Goal: Transaction & Acquisition: Purchase product/service

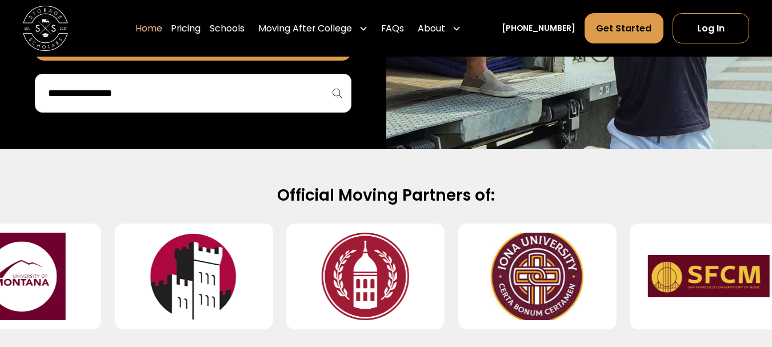
scroll to position [343, 0]
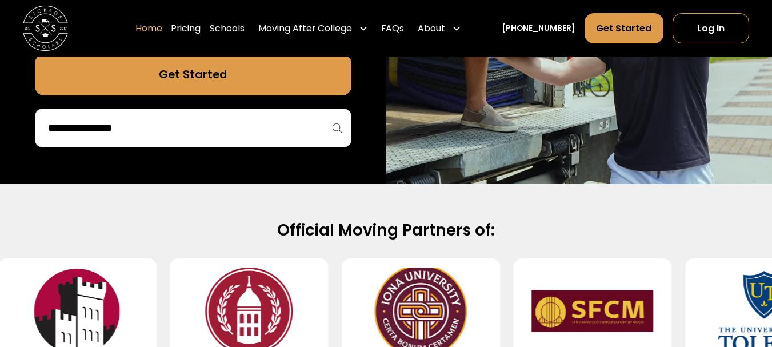
click at [295, 141] on div at bounding box center [193, 128] width 317 height 39
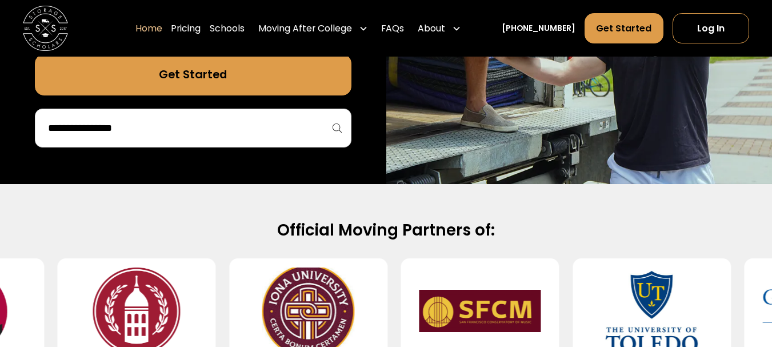
click at [286, 133] on input "search" at bounding box center [193, 127] width 293 height 19
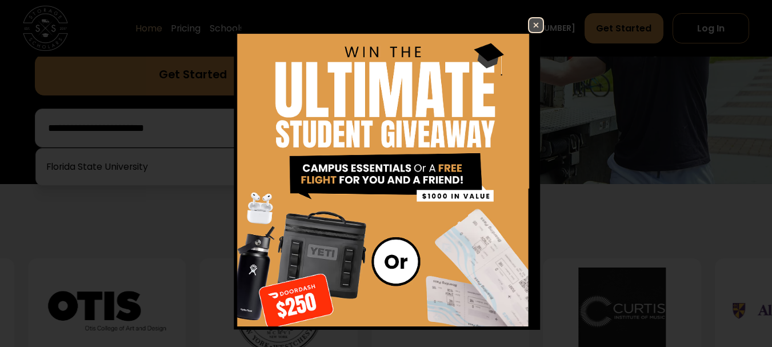
click at [529, 23] on img at bounding box center [536, 25] width 14 height 14
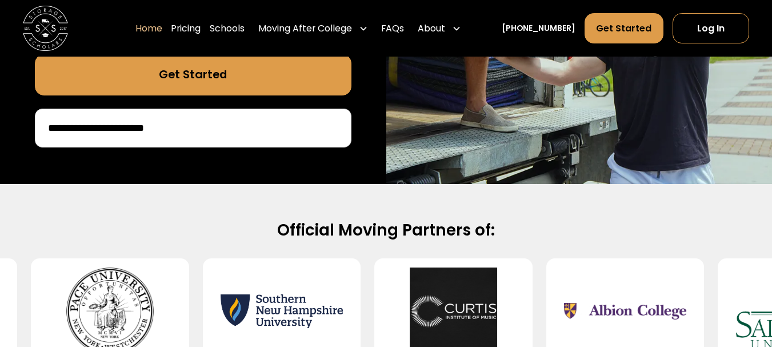
click at [309, 131] on input "**********" at bounding box center [193, 127] width 293 height 19
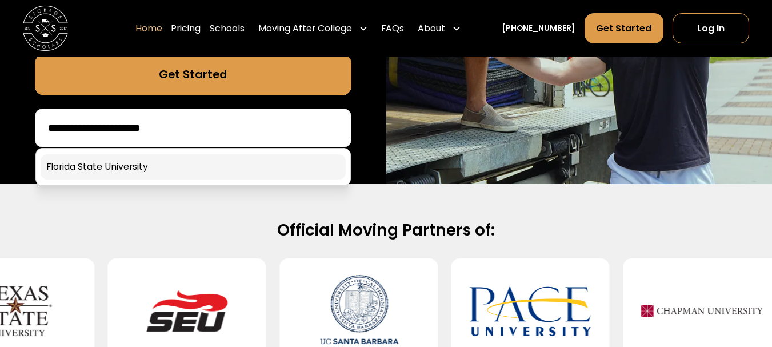
type input "**********"
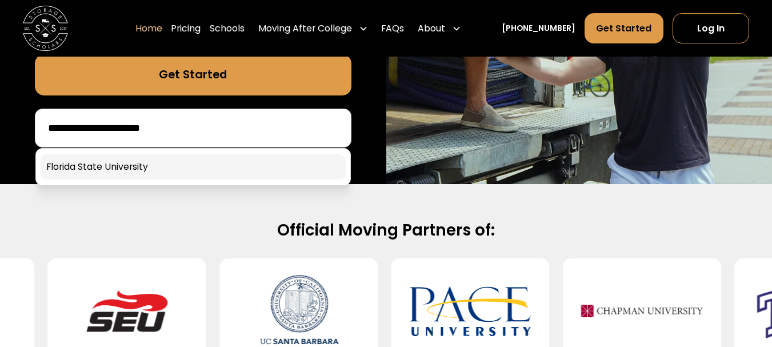
click at [264, 162] on link at bounding box center [193, 166] width 305 height 25
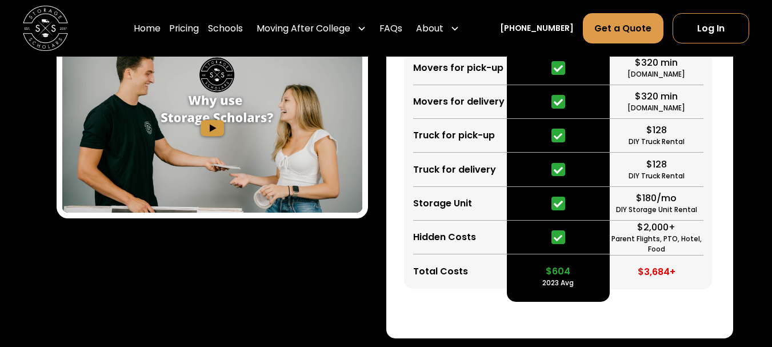
scroll to position [1943, 0]
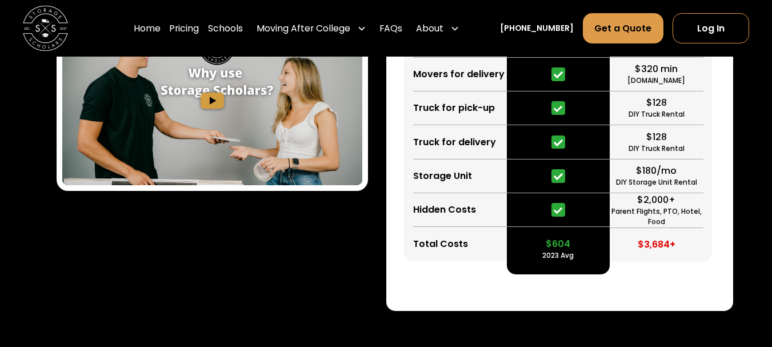
drag, startPoint x: 437, startPoint y: 295, endPoint x: 419, endPoint y: 292, distance: 18.6
click at [437, 296] on div "Storage Scholars vs DIY Save time & Save Money Packing Supplies Movers for pick…" at bounding box center [560, 43] width 348 height 535
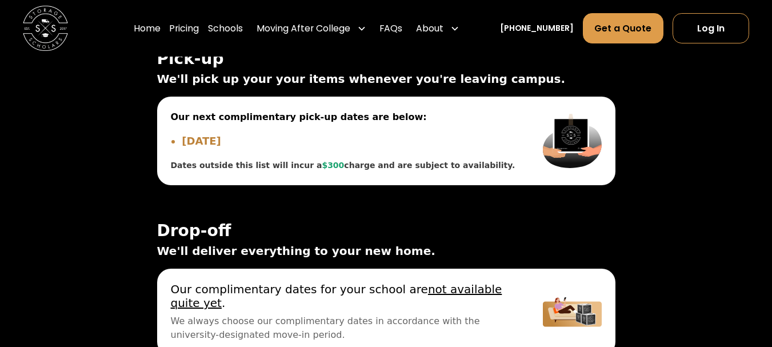
scroll to position [3830, 0]
